Goal: Task Accomplishment & Management: Manage account settings

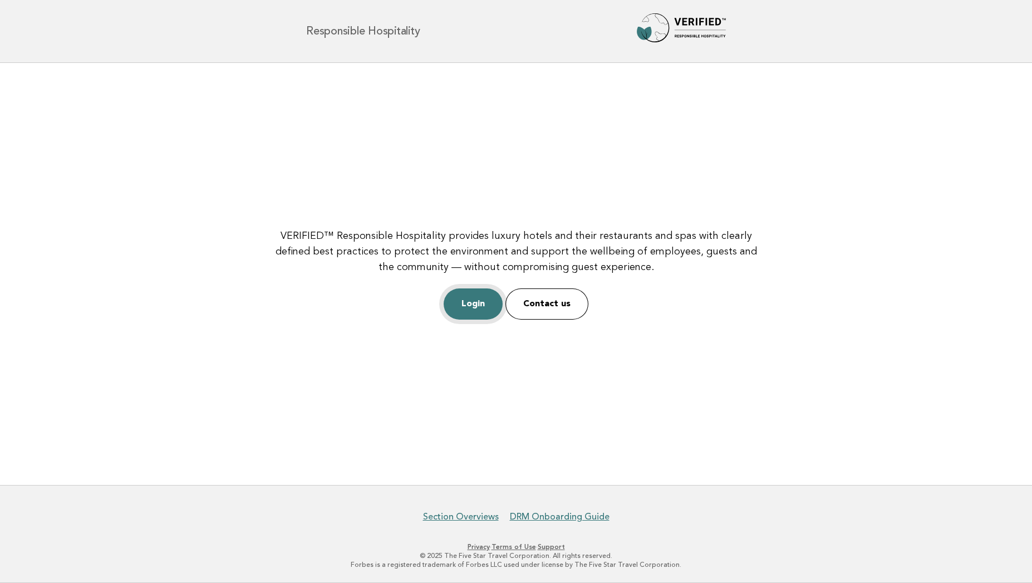
click at [475, 296] on link "Login" at bounding box center [473, 303] width 59 height 31
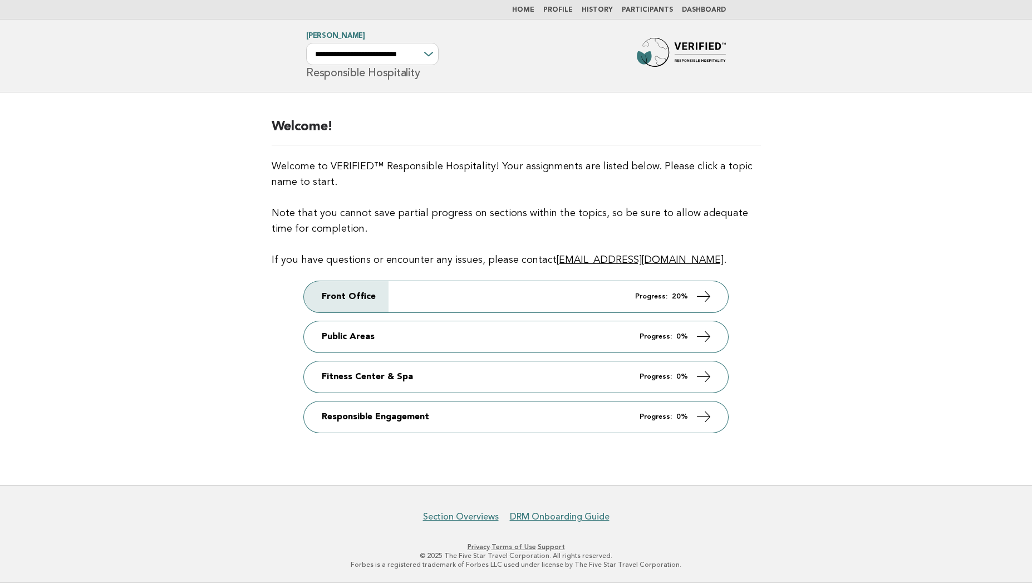
click at [636, 7] on link "Participants" at bounding box center [647, 10] width 51 height 7
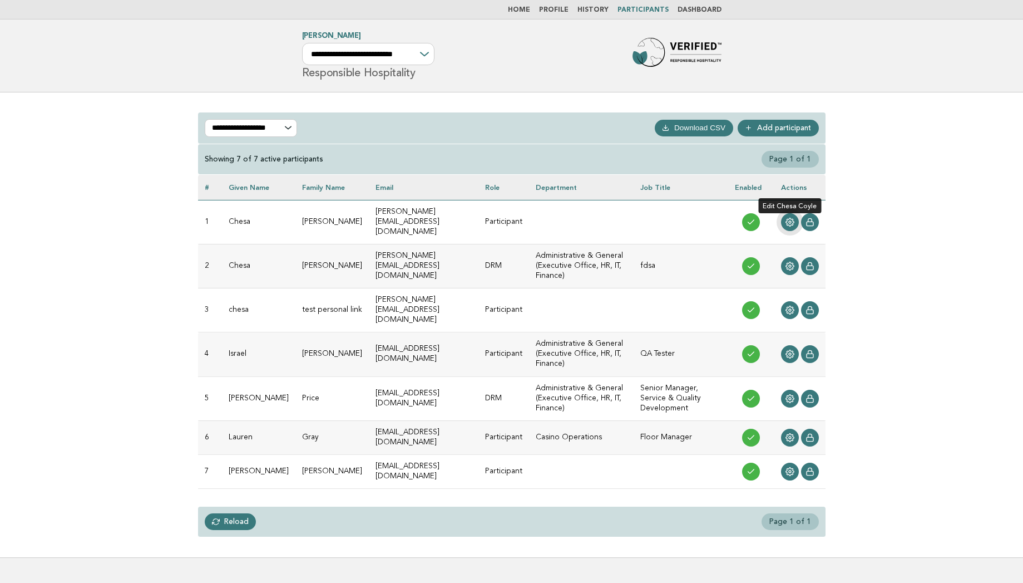
click at [791, 218] on icon at bounding box center [790, 222] width 9 height 9
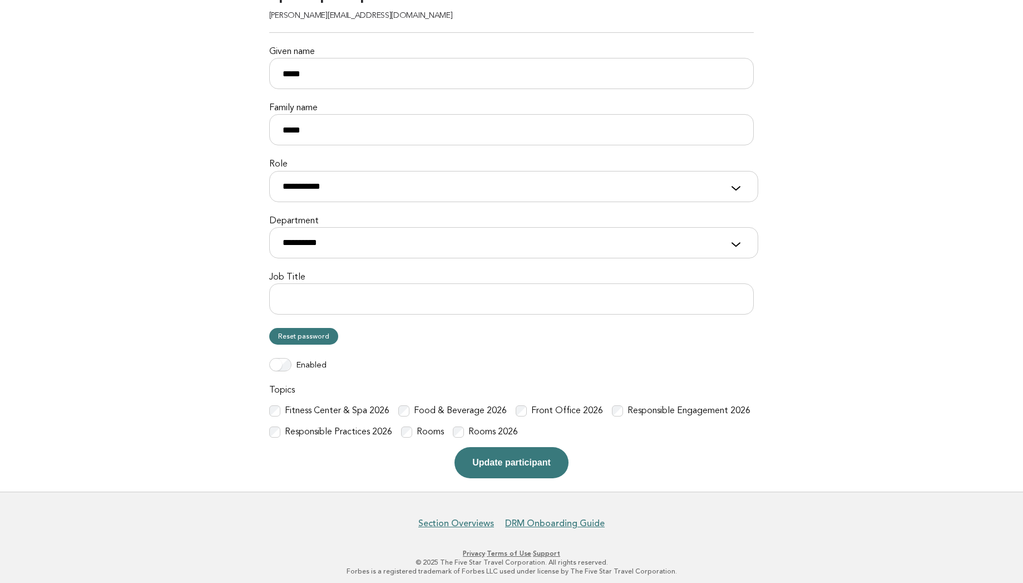
scroll to position [125, 0]
